Goal: Feedback & Contribution: Contribute content

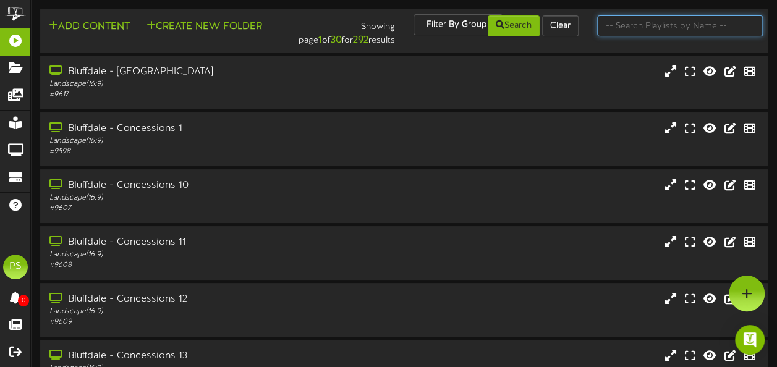
click at [644, 25] on input "text" at bounding box center [680, 25] width 166 height 21
type input "queen creek"
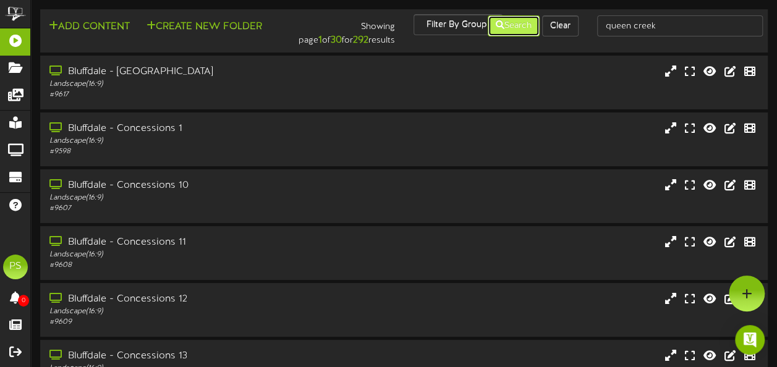
click at [521, 28] on button "Search" at bounding box center [514, 25] width 52 height 21
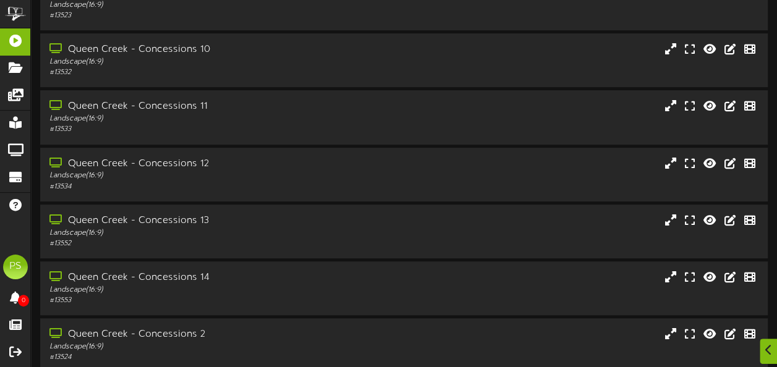
scroll to position [307, 0]
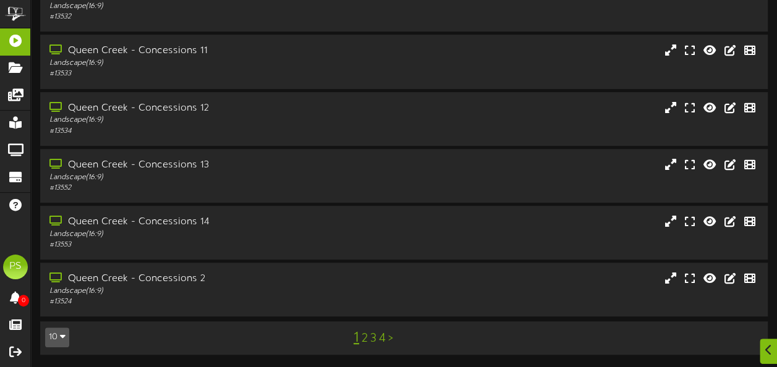
click at [62, 336] on icon "button" at bounding box center [63, 336] width 6 height 9
click at [60, 333] on icon "button" at bounding box center [63, 336] width 6 height 9
click at [56, 311] on div "100" at bounding box center [57, 313] width 23 height 19
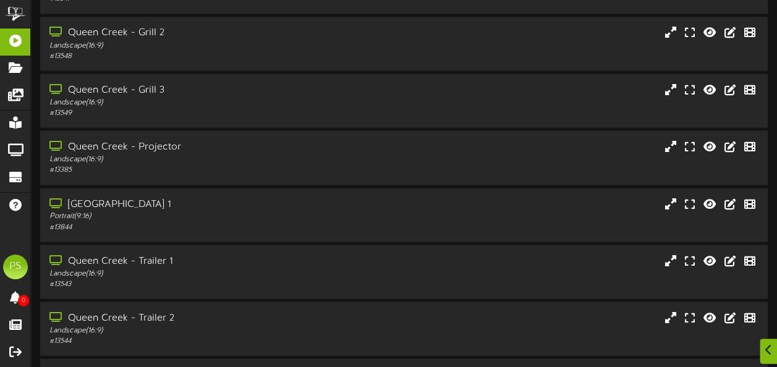
scroll to position [1122, 0]
click at [299, 228] on div "# 13844" at bounding box center [191, 226] width 286 height 11
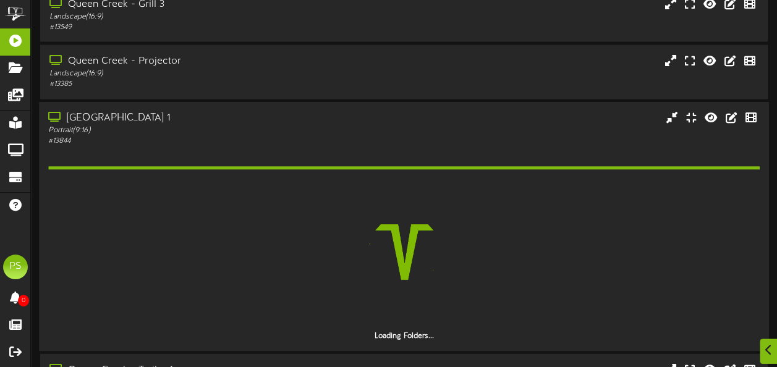
scroll to position [1241, 0]
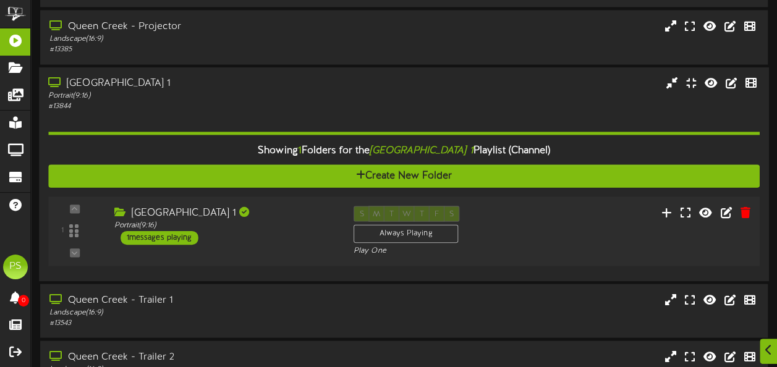
click at [288, 237] on div "[GEOGRAPHIC_DATA] 1 Portrait ( 9:16 ) 1 messages playing" at bounding box center [223, 225] width 239 height 39
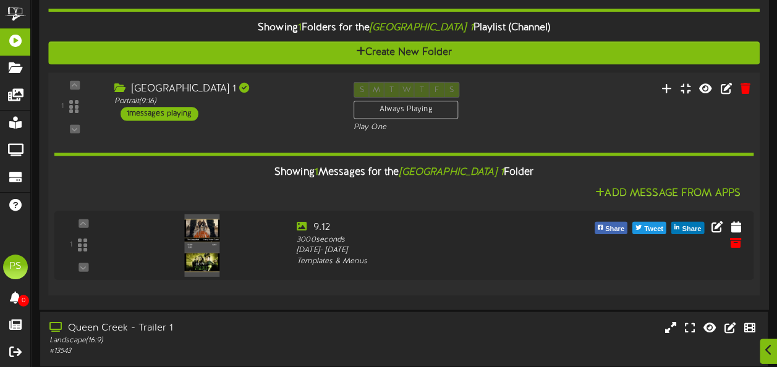
scroll to position [1363, 0]
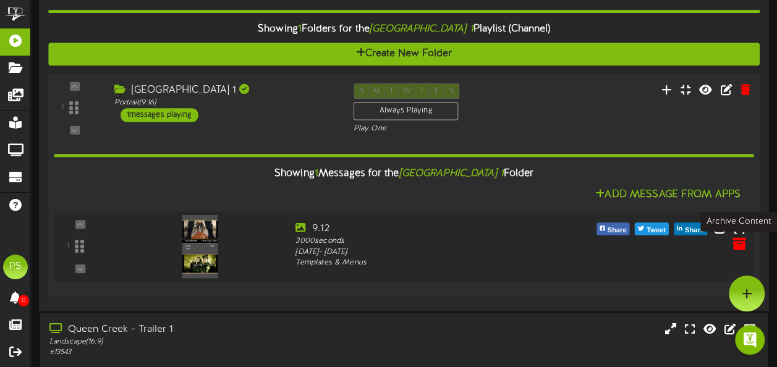
click at [737, 250] on icon at bounding box center [739, 244] width 14 height 14
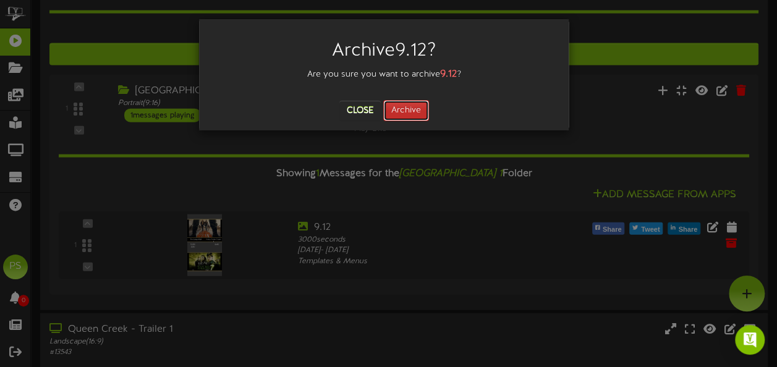
click at [418, 113] on button "Archive" at bounding box center [406, 110] width 46 height 21
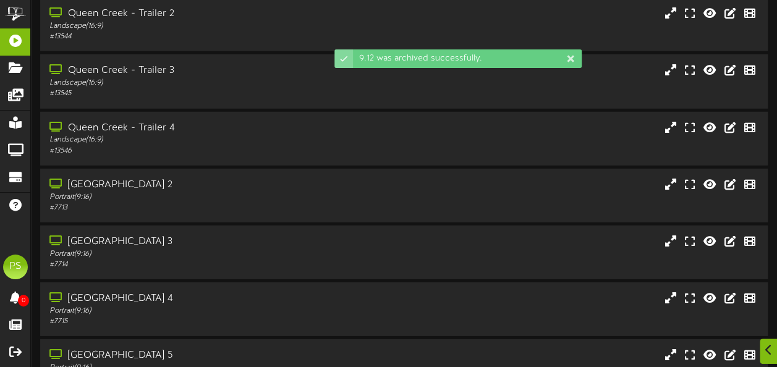
scroll to position [1807, 0]
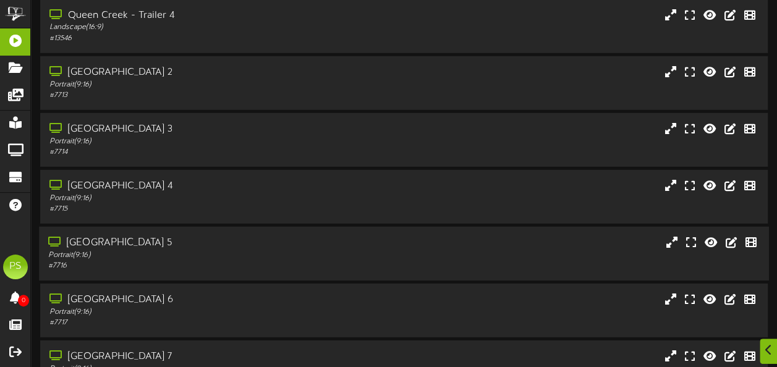
click at [242, 249] on div "[GEOGRAPHIC_DATA] 5" at bounding box center [191, 243] width 286 height 14
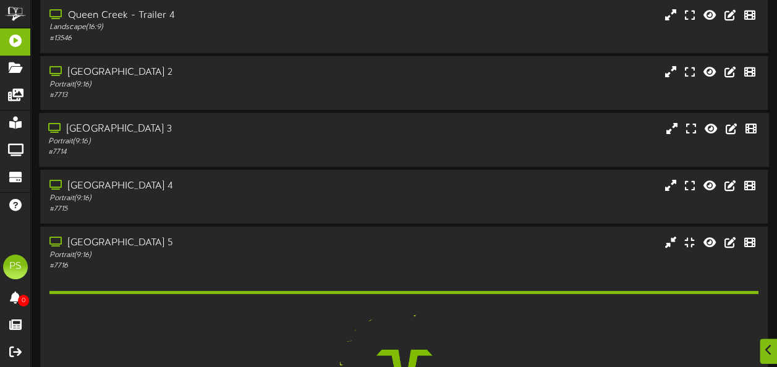
click at [236, 140] on div "Portrait ( 9:16 )" at bounding box center [191, 142] width 286 height 11
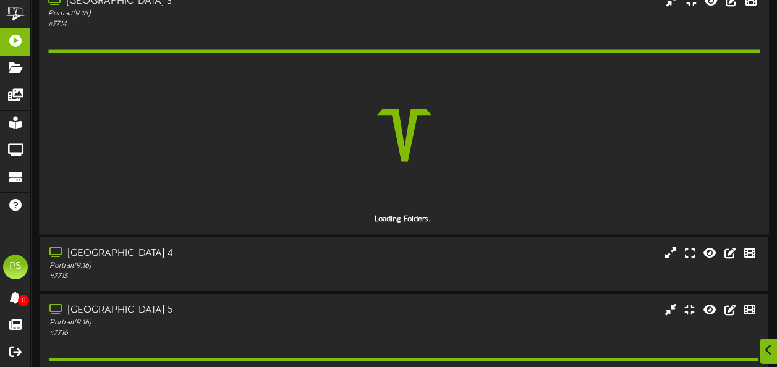
scroll to position [1931, 0]
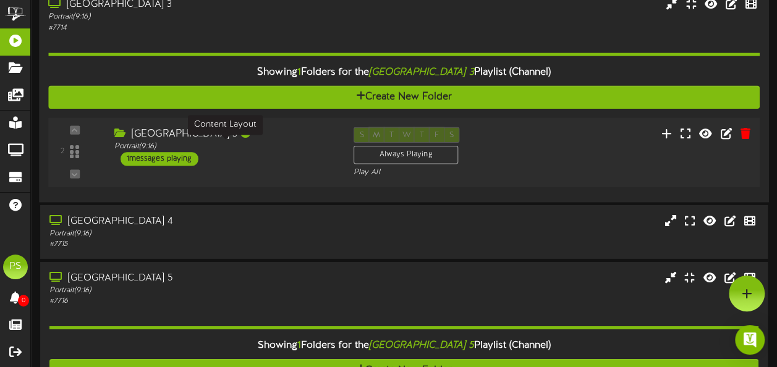
click at [294, 143] on div "Portrait ( 9:16 )" at bounding box center [224, 147] width 221 height 11
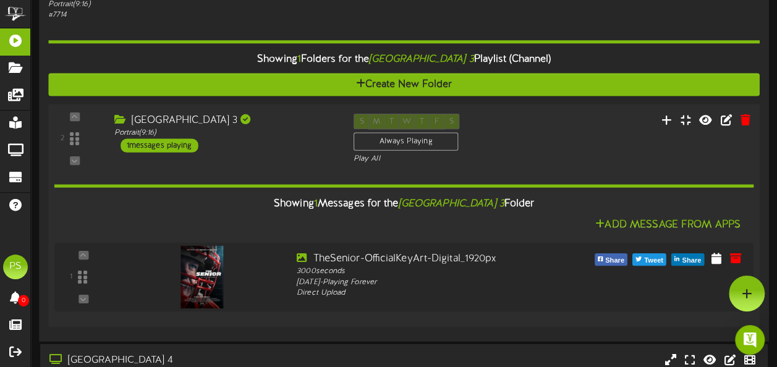
scroll to position [1914, 0]
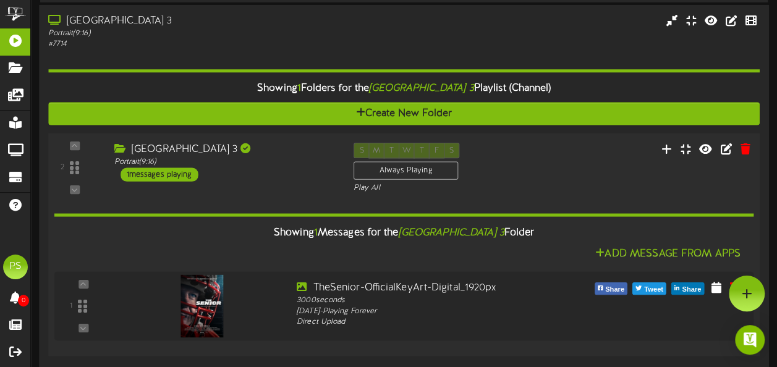
click at [301, 182] on div "2 ( 9:16" at bounding box center [404, 168] width 718 height 51
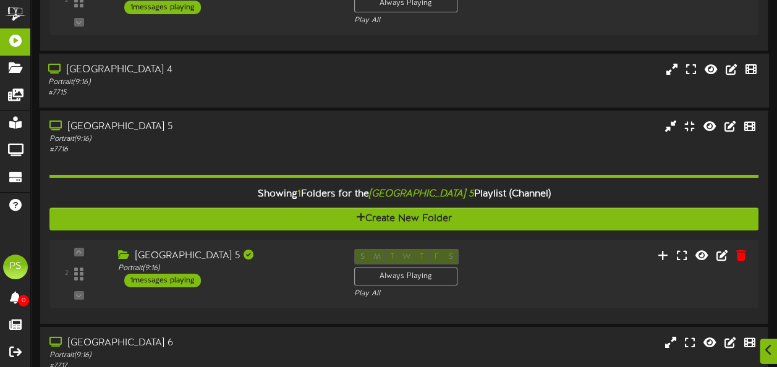
scroll to position [2095, 0]
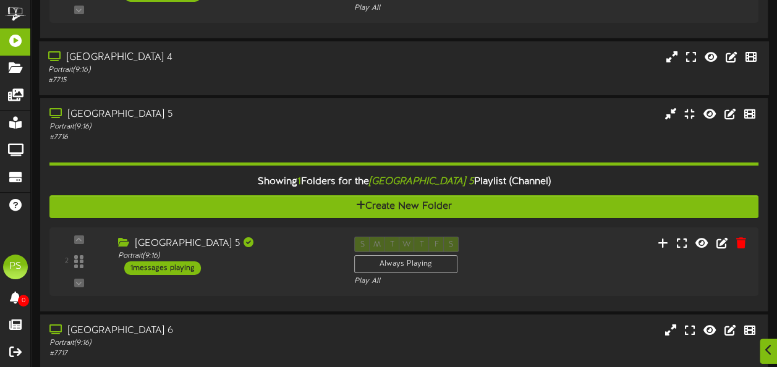
click at [326, 268] on div "[GEOGRAPHIC_DATA] 5 Portrait ( 9:16 ) 1 messages playing" at bounding box center [227, 256] width 236 height 38
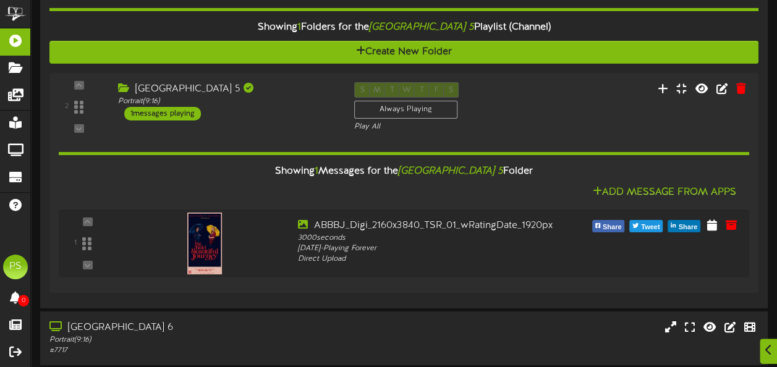
scroll to position [2250, 0]
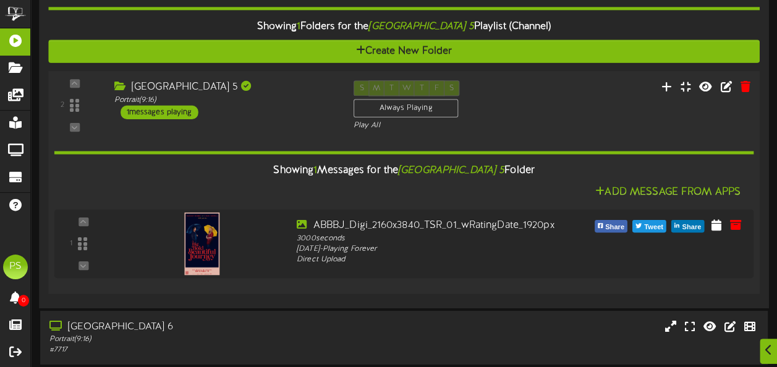
click at [297, 85] on div "[GEOGRAPHIC_DATA] 5" at bounding box center [224, 87] width 221 height 14
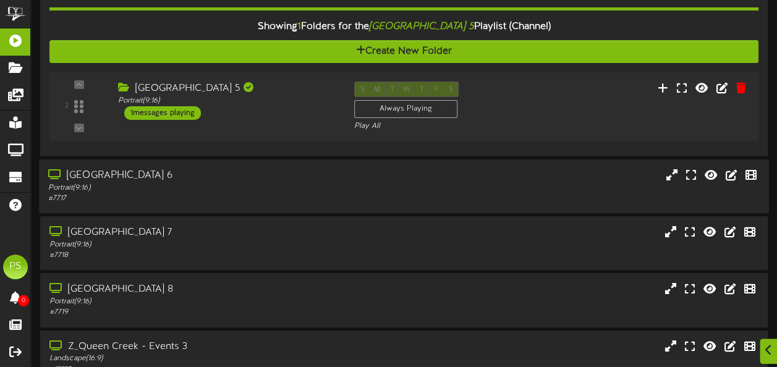
click at [281, 181] on div "[GEOGRAPHIC_DATA] 6" at bounding box center [191, 176] width 286 height 14
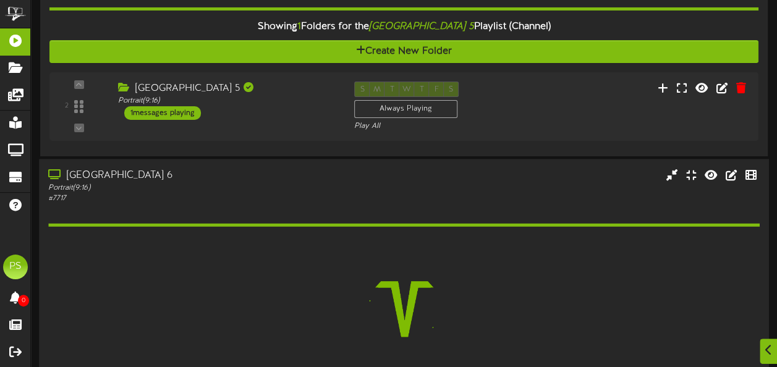
scroll to position [2323, 0]
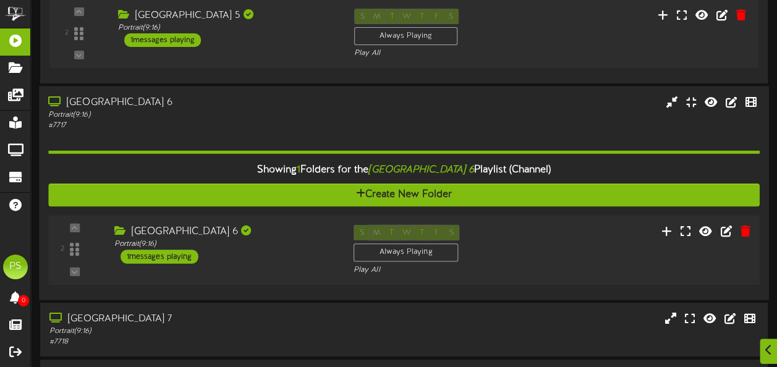
click at [292, 261] on div "[GEOGRAPHIC_DATA] 6 Portrait ( 9:16 ) 1 messages playing" at bounding box center [223, 244] width 239 height 39
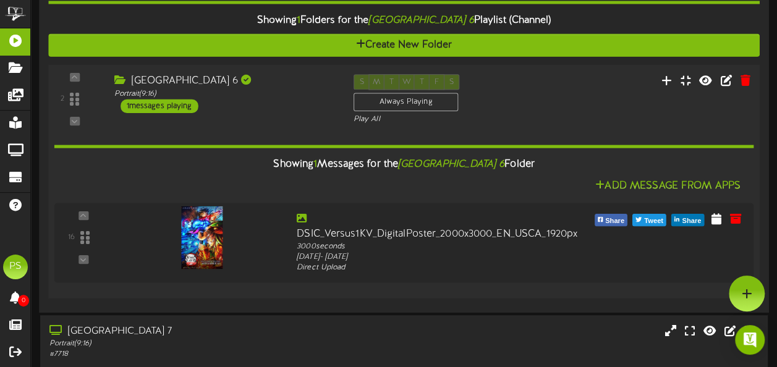
scroll to position [2366, 0]
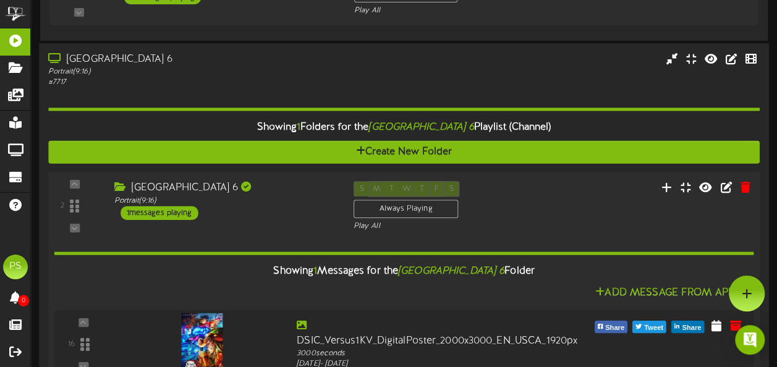
click at [296, 183] on div "[GEOGRAPHIC_DATA] 6" at bounding box center [224, 188] width 221 height 14
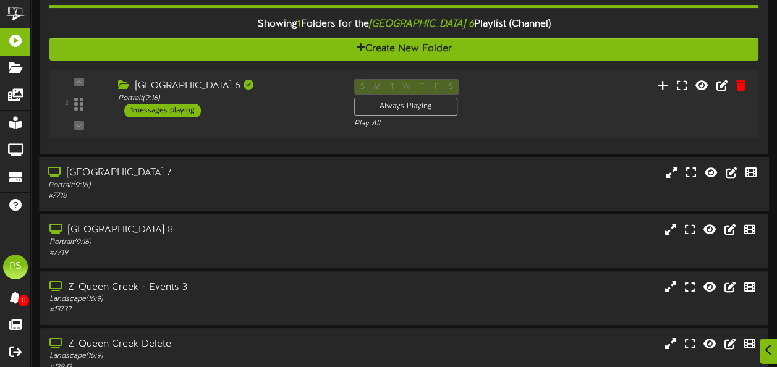
scroll to position [2470, 0]
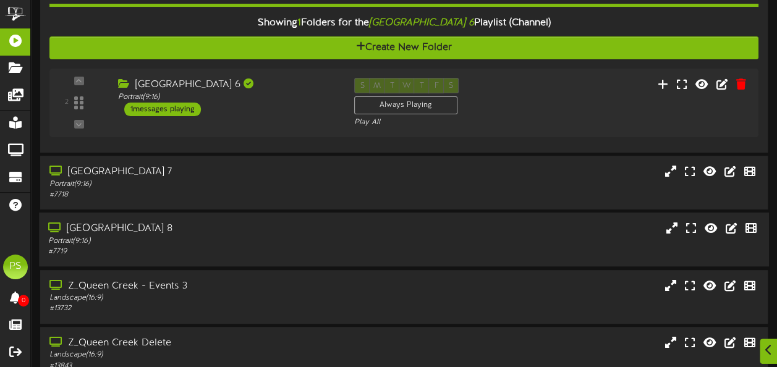
click at [288, 228] on div "[GEOGRAPHIC_DATA] 8" at bounding box center [191, 229] width 286 height 14
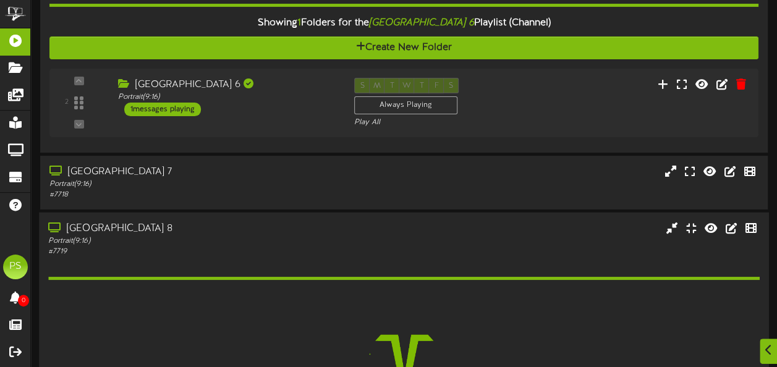
click at [288, 228] on div "[GEOGRAPHIC_DATA] 8" at bounding box center [191, 229] width 286 height 14
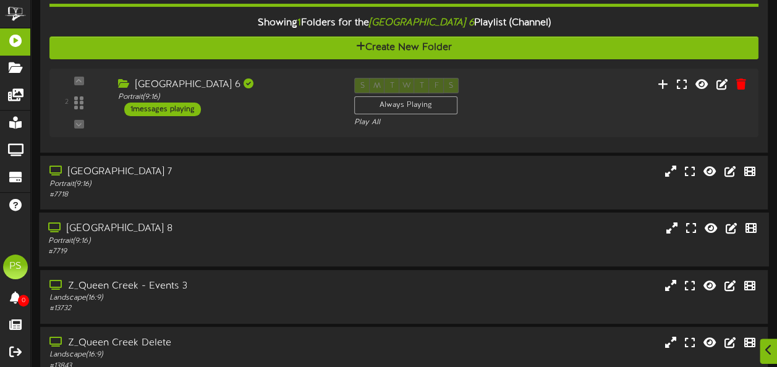
click at [287, 226] on div "[GEOGRAPHIC_DATA] 8" at bounding box center [191, 229] width 286 height 14
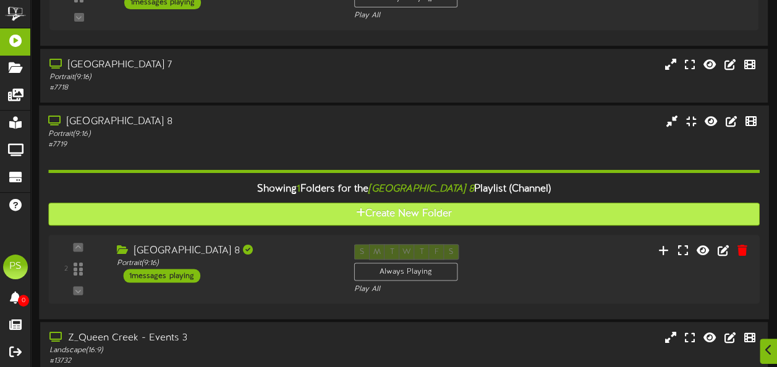
scroll to position [2583, 0]
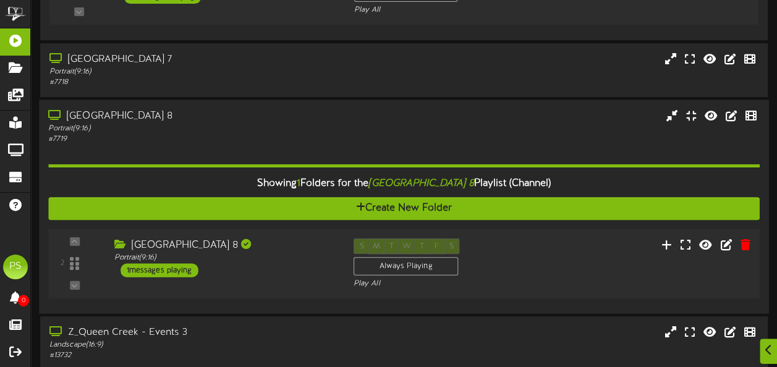
click at [289, 265] on div "[GEOGRAPHIC_DATA] 8 Portrait ( 9:16 ) 1 messages playing" at bounding box center [223, 258] width 239 height 39
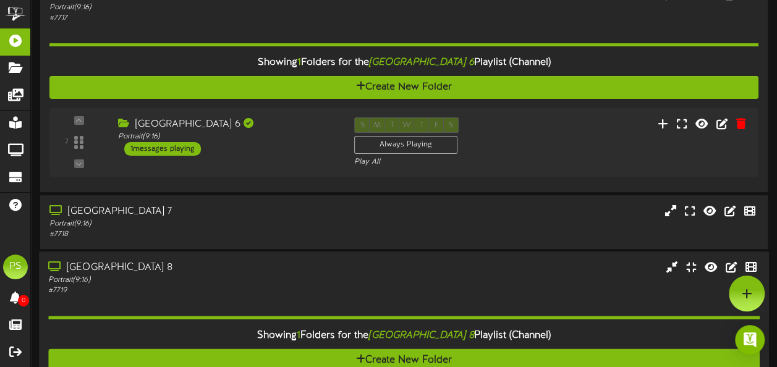
scroll to position [2416, 0]
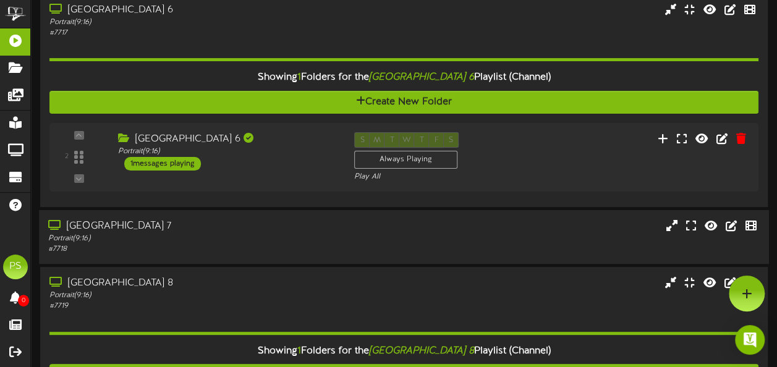
drag, startPoint x: 276, startPoint y: 235, endPoint x: 287, endPoint y: 245, distance: 14.4
click at [287, 245] on div "[GEOGRAPHIC_DATA] 7 Portrait ( 9:16 ) # 7718" at bounding box center [191, 236] width 304 height 35
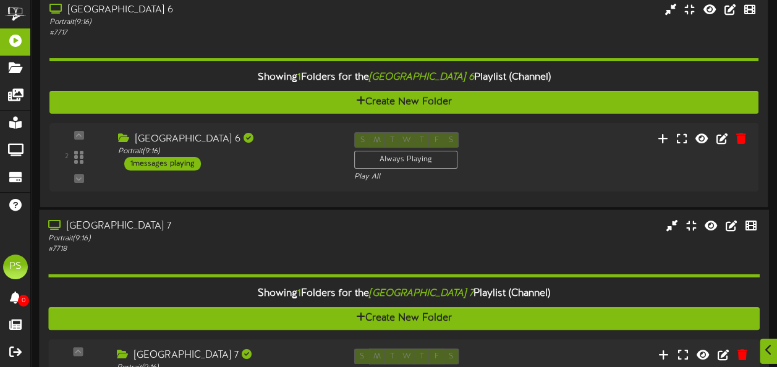
scroll to position [2481, 0]
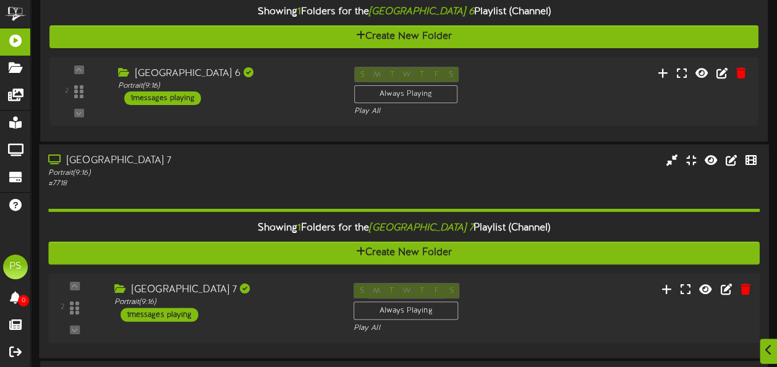
drag, startPoint x: 287, startPoint y: 245, endPoint x: 279, endPoint y: 301, distance: 56.8
click at [279, 301] on div "Portrait ( 9:16 )" at bounding box center [224, 302] width 221 height 11
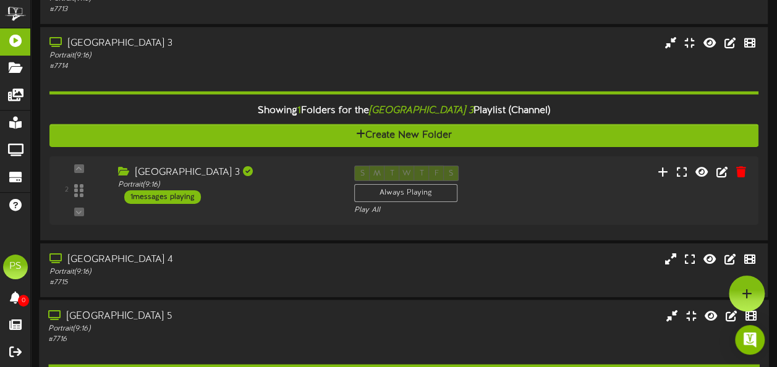
scroll to position [1892, 0]
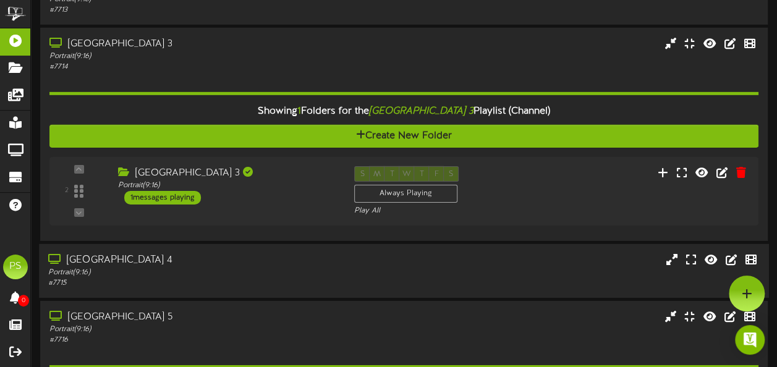
click at [253, 272] on div "Portrait ( 9:16 )" at bounding box center [191, 273] width 286 height 11
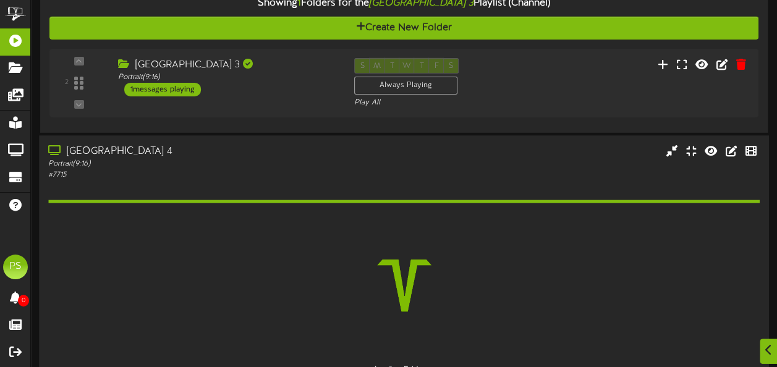
scroll to position [2022, 0]
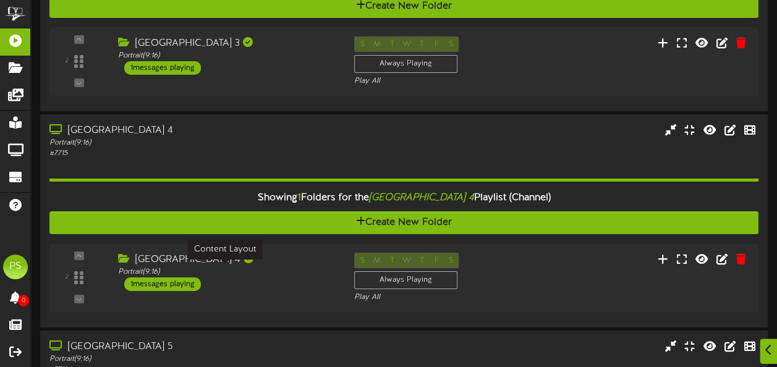
click at [282, 270] on div "Portrait ( 9:16 )" at bounding box center [227, 272] width 218 height 11
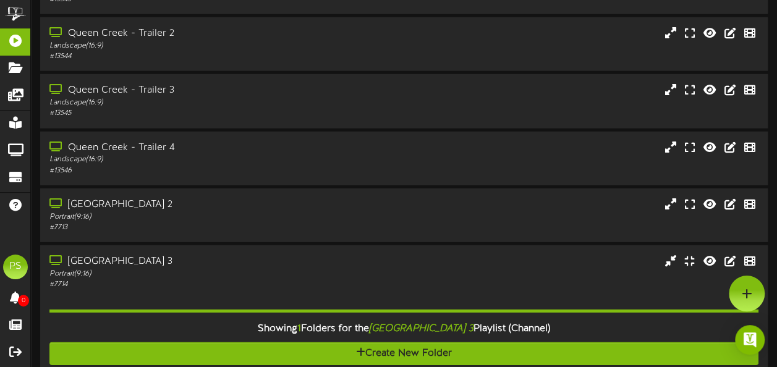
scroll to position [1674, 0]
click at [229, 205] on div "[GEOGRAPHIC_DATA] 2" at bounding box center [191, 205] width 286 height 14
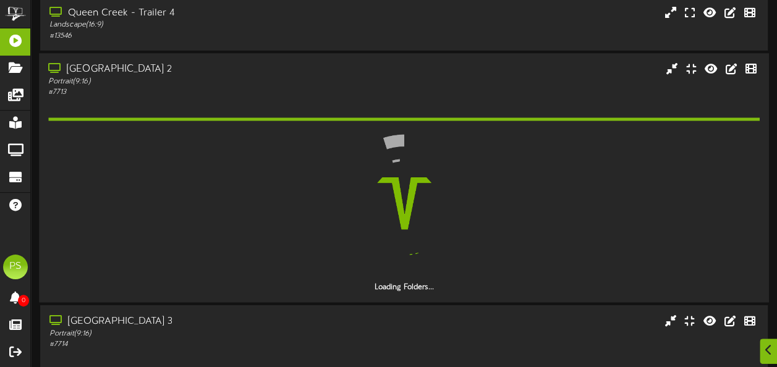
scroll to position [1813, 0]
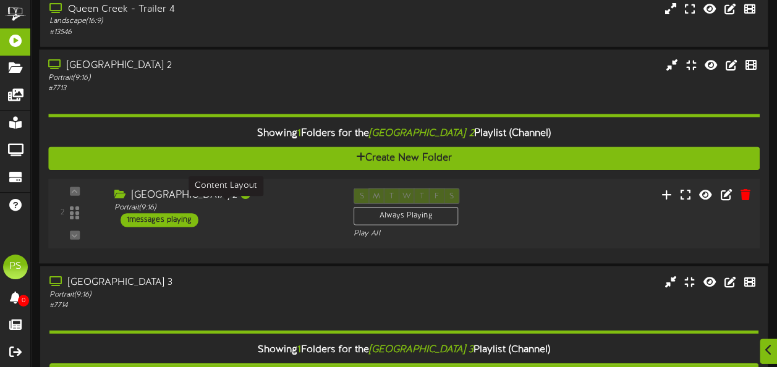
click at [281, 211] on div "Portrait ( 9:16 )" at bounding box center [224, 207] width 221 height 11
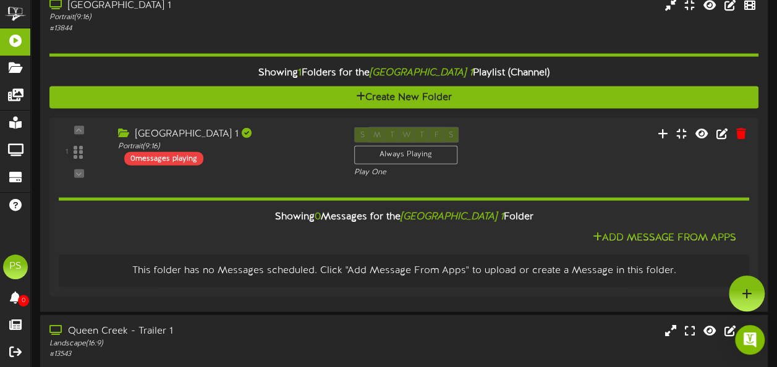
scroll to position [1318, 0]
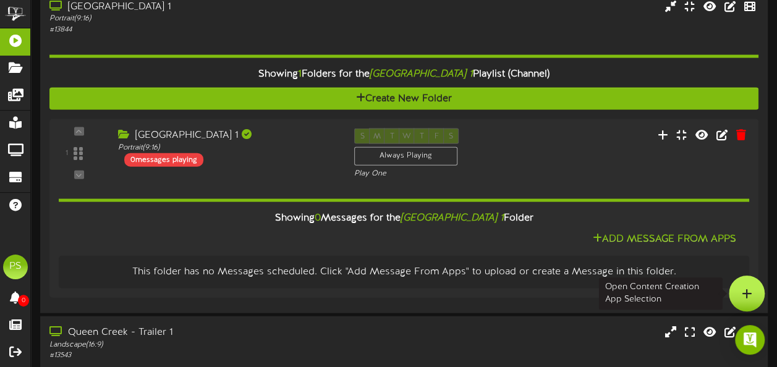
click at [740, 295] on div at bounding box center [747, 294] width 36 height 36
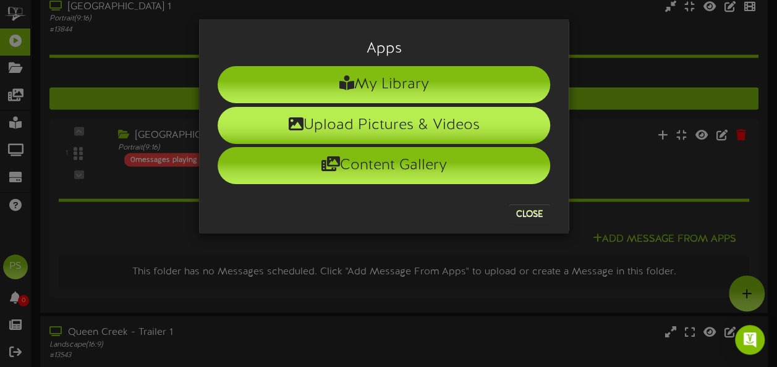
click at [347, 130] on li "Upload Pictures & Videos" at bounding box center [384, 125] width 333 height 37
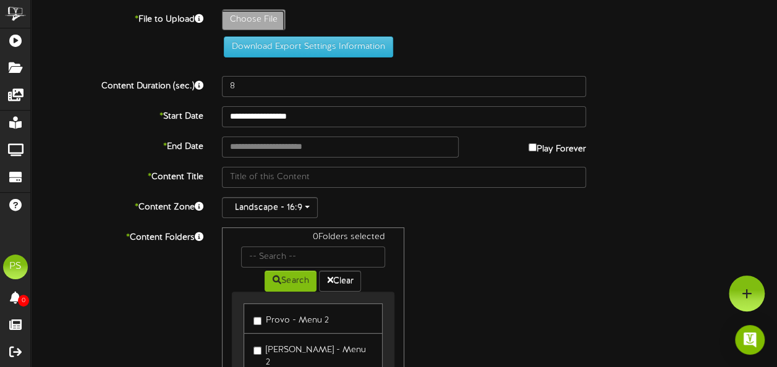
type input "**********"
type input "TLW_2025x3000_ONLINE_1SHT_KA_V3_rgb_1920px"
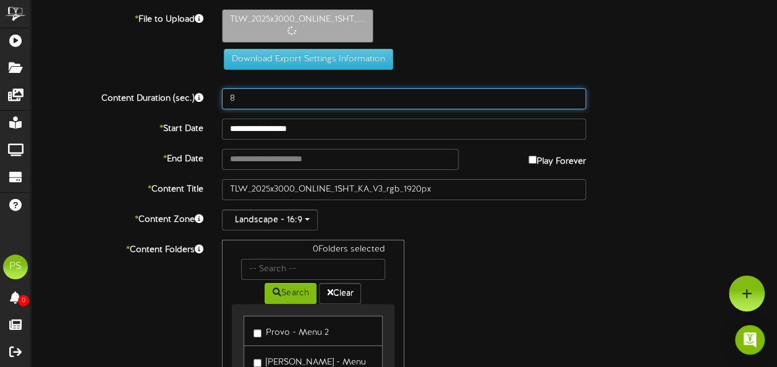
drag, startPoint x: 268, startPoint y: 104, endPoint x: 194, endPoint y: 107, distance: 74.2
click at [194, 107] on div "Content Duration (sec.) 8" at bounding box center [404, 98] width 765 height 21
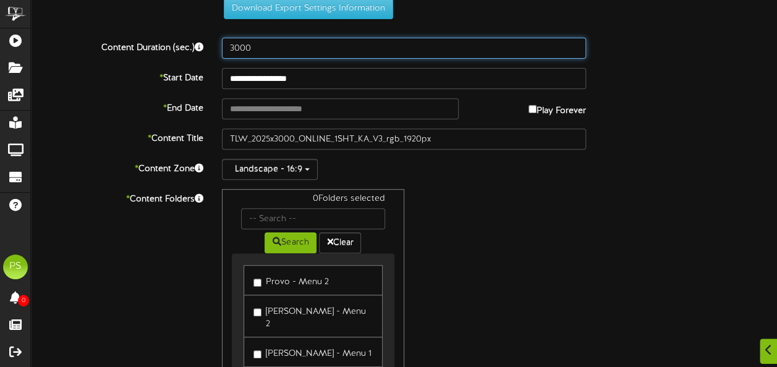
scroll to position [223, 0]
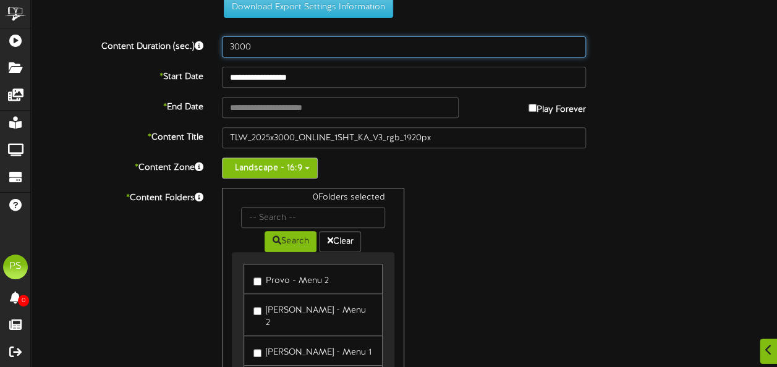
type input "3000"
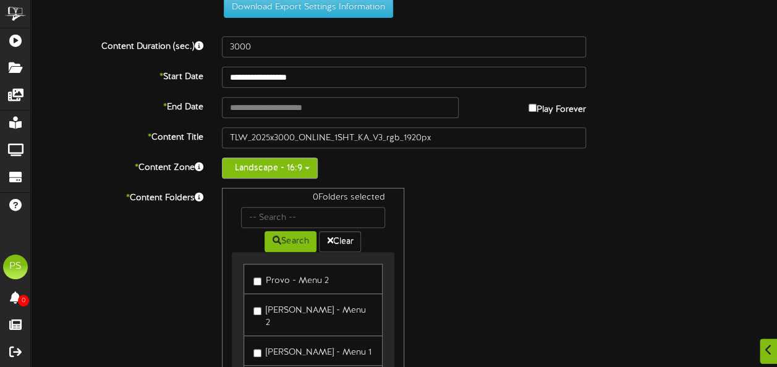
click at [286, 176] on button "Landscape - 16:9" at bounding box center [270, 168] width 96 height 21
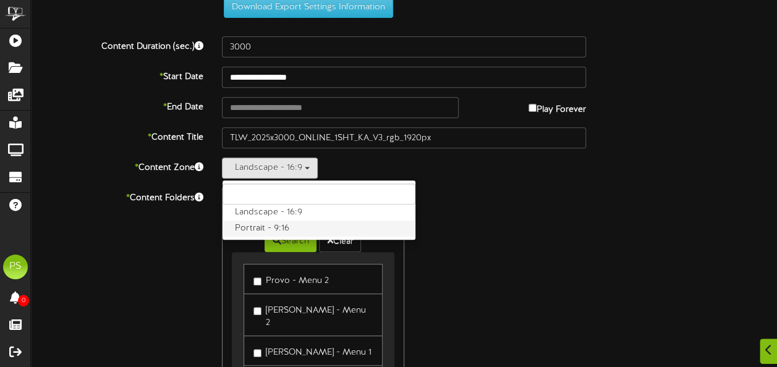
click at [262, 231] on label "Portrait - 9:16" at bounding box center [319, 229] width 193 height 16
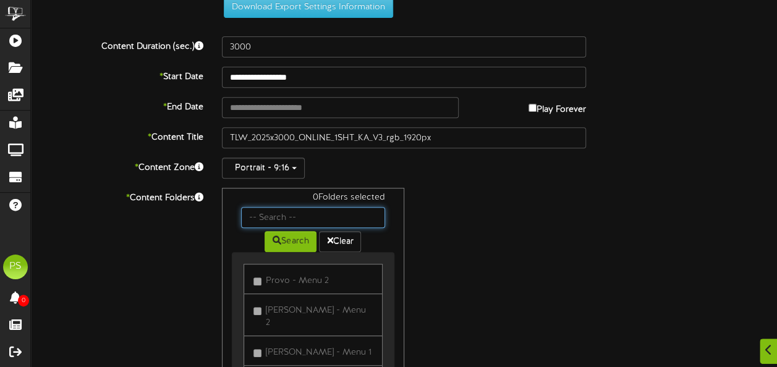
click at [262, 221] on input "text" at bounding box center [312, 217] width 143 height 21
type input "q"
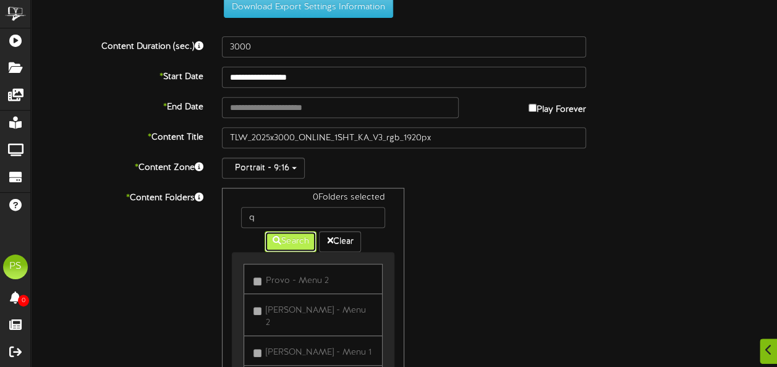
click at [283, 246] on button "Search" at bounding box center [291, 241] width 52 height 21
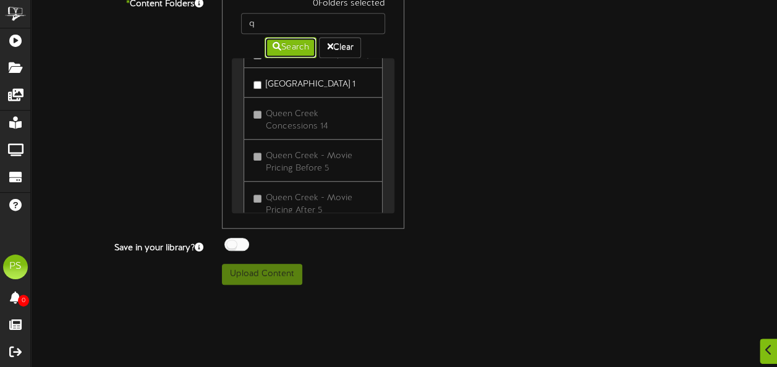
scroll to position [1034, 0]
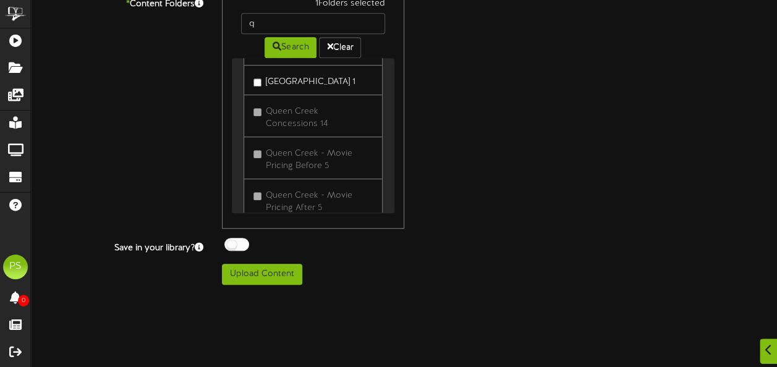
click at [240, 245] on div at bounding box center [236, 244] width 25 height 13
click at [258, 281] on button "Upload Content" at bounding box center [262, 274] width 80 height 21
type input "**********"
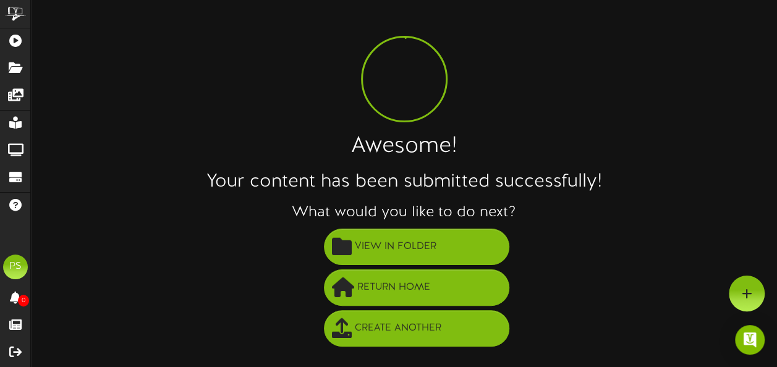
scroll to position [16, 0]
click at [195, 105] on div "Awesome! Your content has been submitted successfully! What would you like to d…" at bounding box center [404, 171] width 746 height 357
